Goal: Navigation & Orientation: Find specific page/section

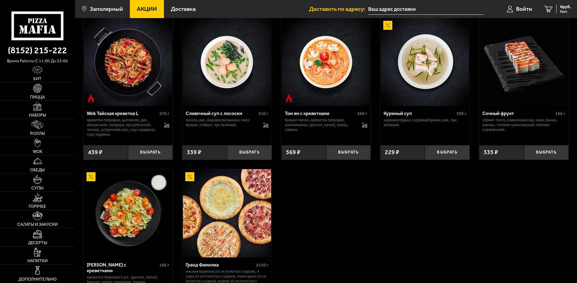
scroll to position [197, 0]
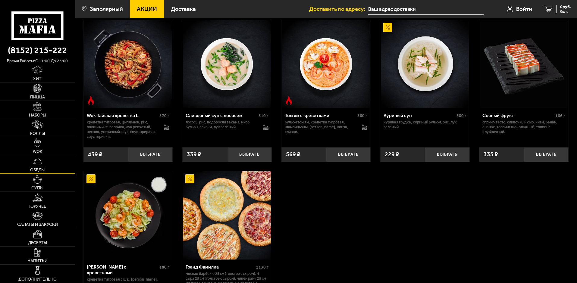
click at [37, 163] on img at bounding box center [37, 161] width 9 height 9
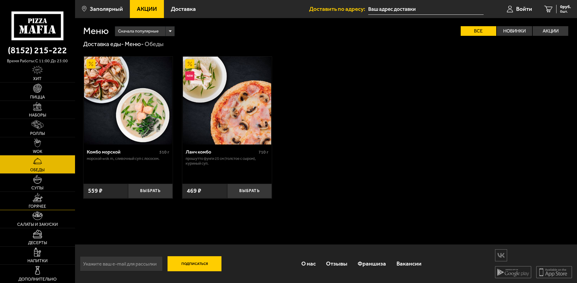
click at [36, 200] on img at bounding box center [38, 197] width 10 height 9
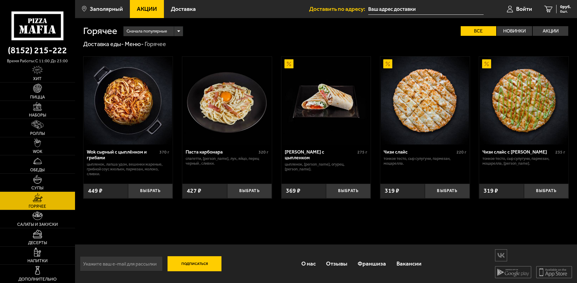
scroll to position [0, 0]
click at [36, 142] on img at bounding box center [37, 142] width 7 height 9
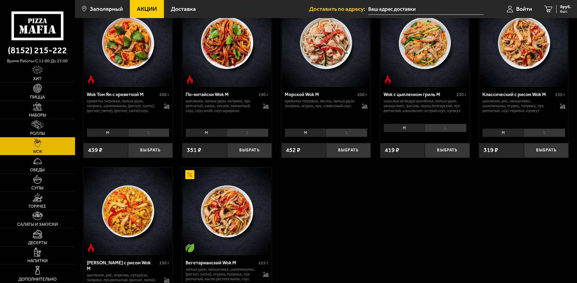
scroll to position [241, 0]
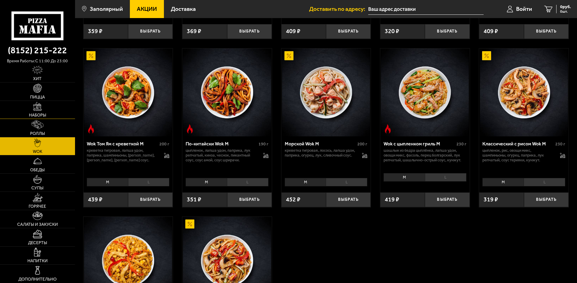
click at [37, 105] on img at bounding box center [37, 106] width 9 height 9
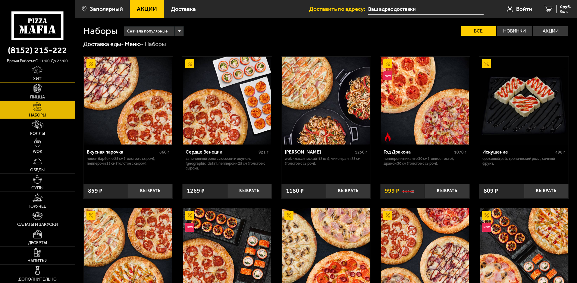
click at [36, 68] on img at bounding box center [37, 70] width 11 height 9
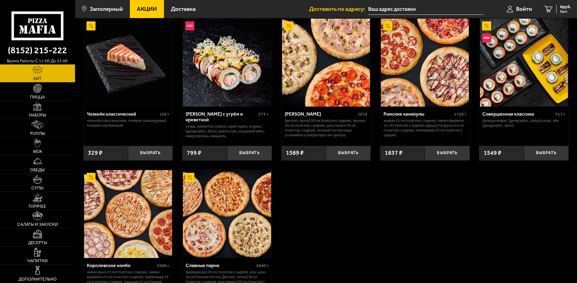
scroll to position [361, 0]
